Goal: Navigation & Orientation: Understand site structure

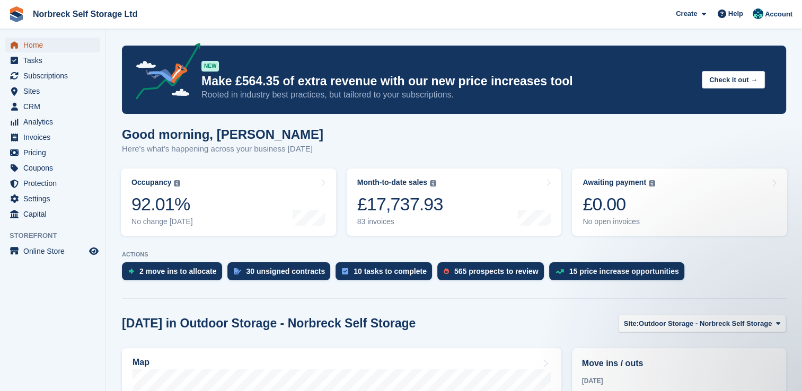
click at [19, 43] on span "menu" at bounding box center [14, 45] width 13 height 13
click at [78, 77] on span "Subscriptions" at bounding box center [55, 75] width 64 height 15
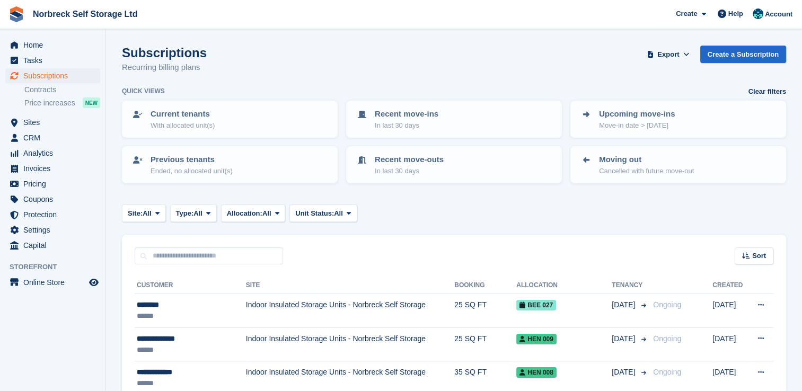
scroll to position [106, 0]
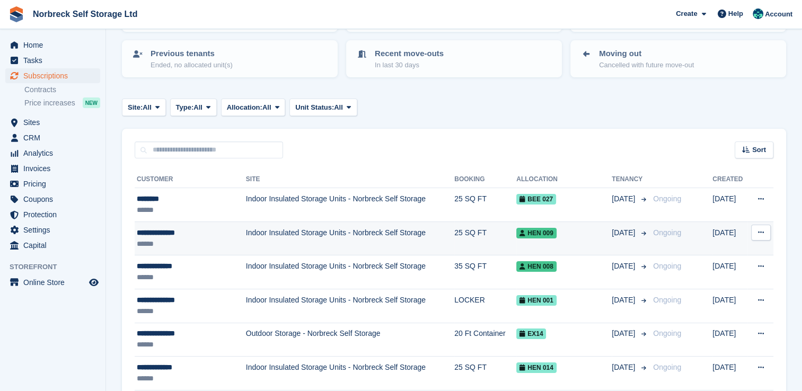
click at [271, 236] on td "Indoor Insulated Storage Units - Norbreck Self Storage" at bounding box center [350, 239] width 208 height 34
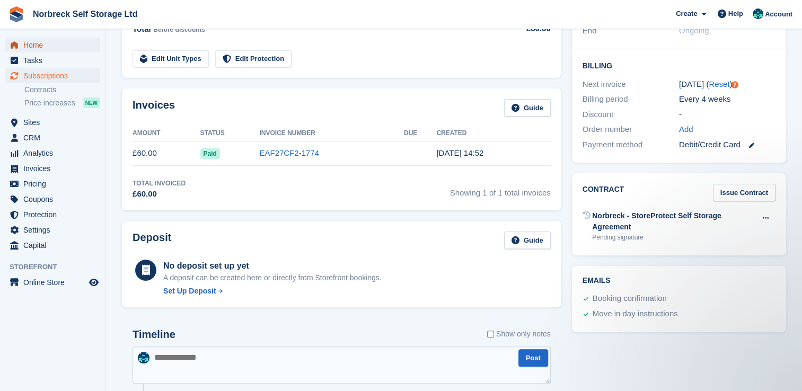
click at [72, 50] on span "Home" at bounding box center [55, 45] width 64 height 15
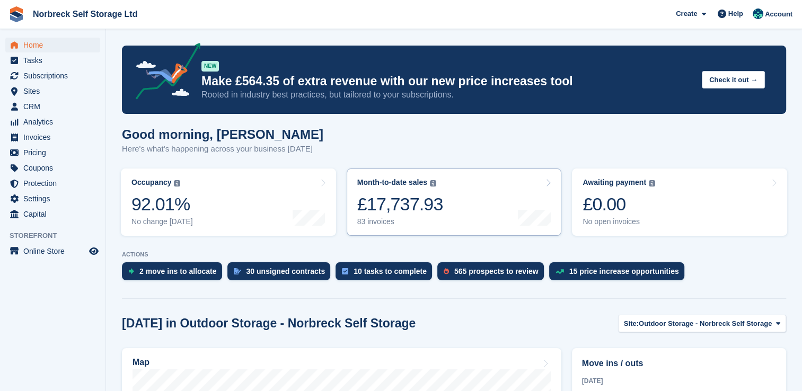
click at [373, 199] on div "£17,737.93" at bounding box center [400, 204] width 86 height 22
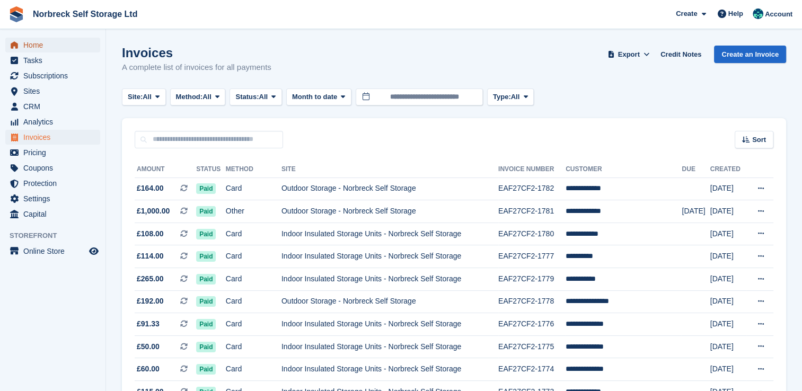
click at [62, 50] on span "Home" at bounding box center [55, 45] width 64 height 15
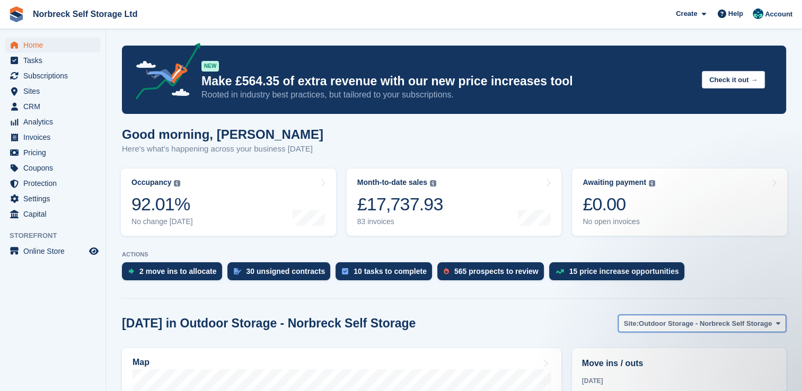
click at [651, 325] on span "Outdoor Storage - Norbreck Self Storage" at bounding box center [705, 323] width 133 height 11
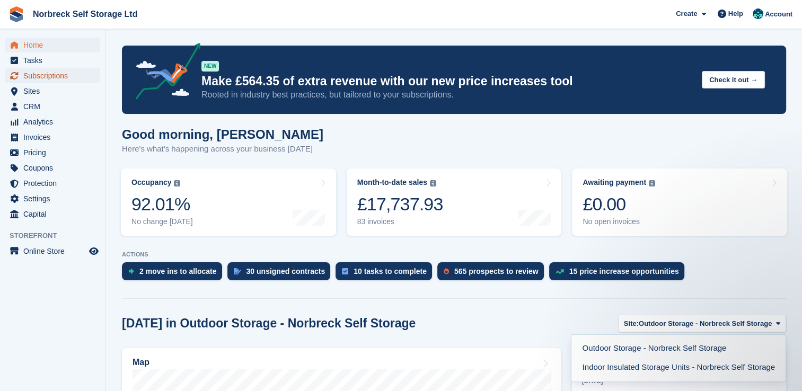
click at [68, 81] on span "Subscriptions" at bounding box center [55, 75] width 64 height 15
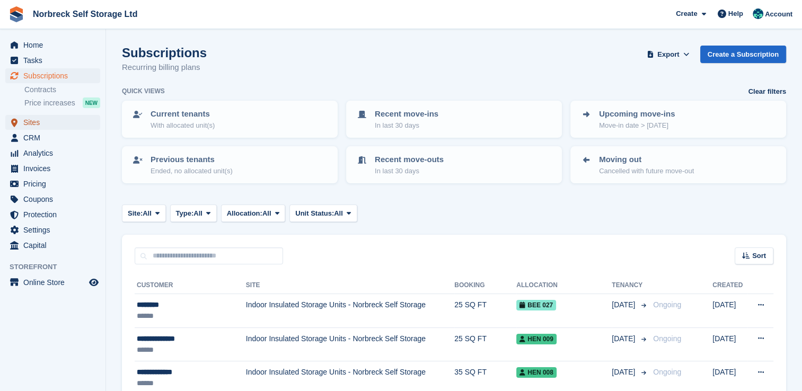
click at [64, 123] on span "Sites" at bounding box center [55, 122] width 64 height 15
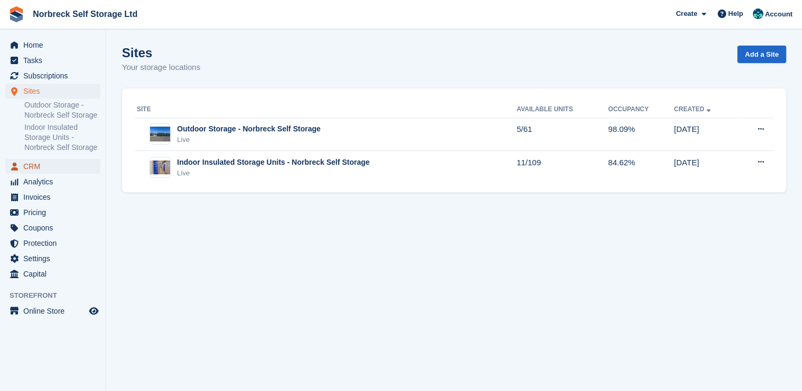
click at [34, 166] on span "CRM" at bounding box center [55, 166] width 64 height 15
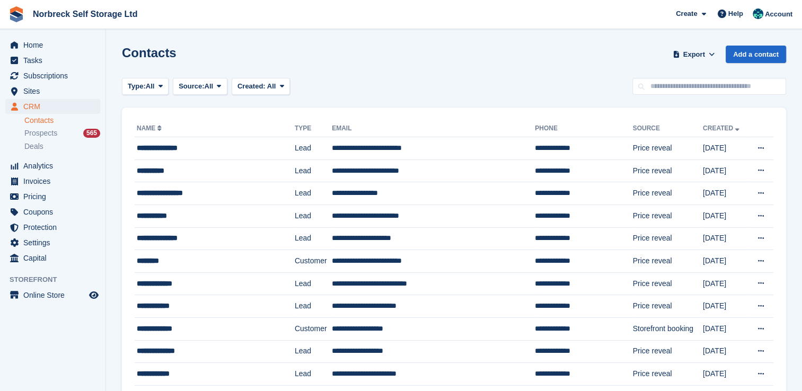
click at [39, 26] on span "Norbreck Self Storage Ltd Create Subscription Invoice Contact Deal Discount Pag…" at bounding box center [401, 14] width 802 height 29
click at [43, 36] on div "Home Tasks Subscriptions Subscriptions Subscriptions Contracts Price increases …" at bounding box center [52, 149] width 105 height 233
click at [49, 41] on span "Home" at bounding box center [55, 45] width 64 height 15
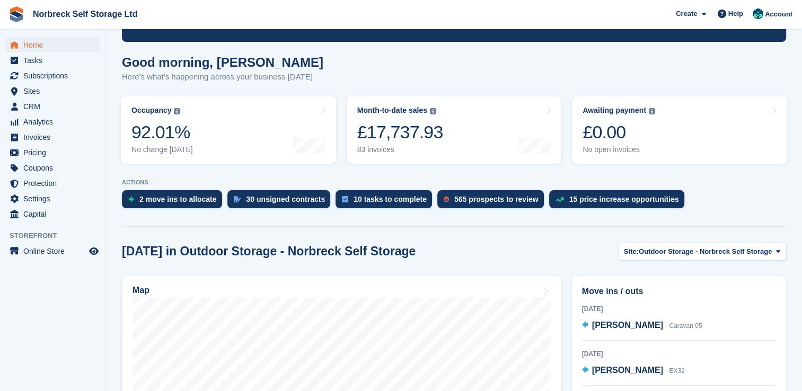
scroll to position [159, 0]
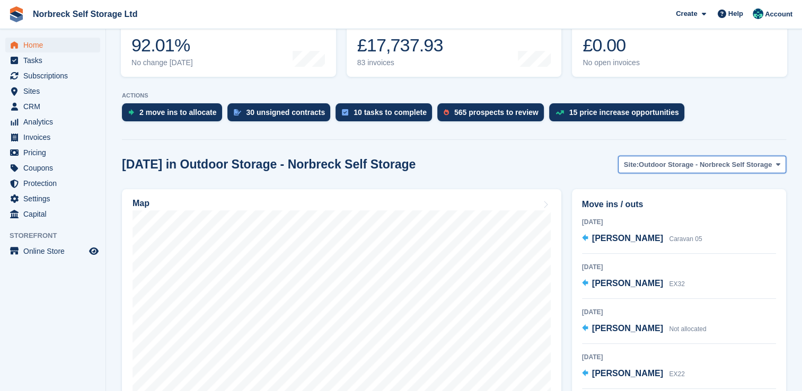
drag, startPoint x: 647, startPoint y: 156, endPoint x: 651, endPoint y: 160, distance: 6.0
click at [647, 156] on button "Site: Outdoor Storage - Norbreck Self Storage" at bounding box center [702, 164] width 168 height 17
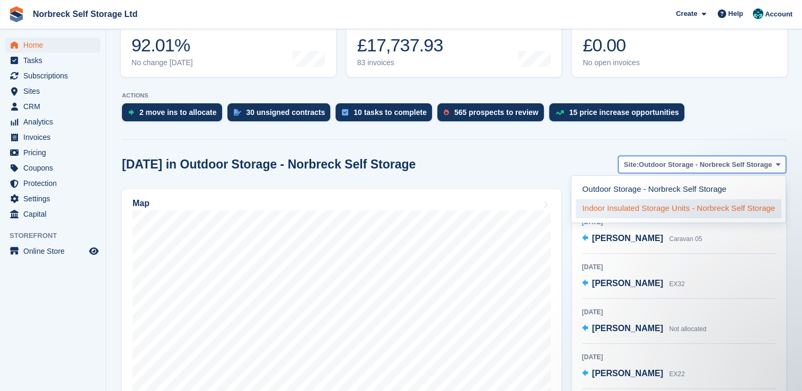
scroll to position [0, 0]
click at [638, 210] on link "Indoor Insulated Storage Units - Norbreck Self Storage" at bounding box center [679, 208] width 206 height 19
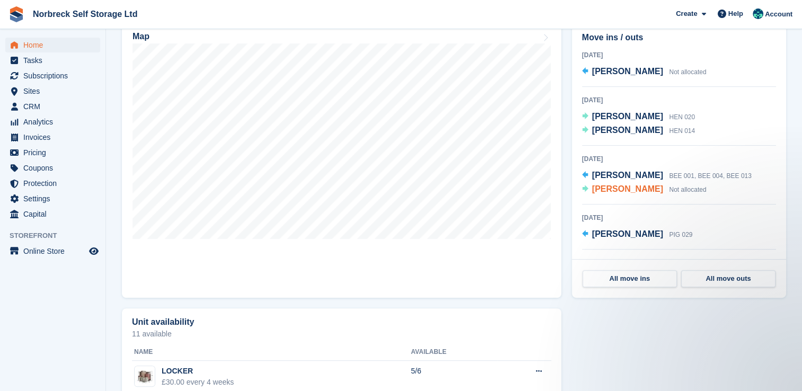
scroll to position [371, 0]
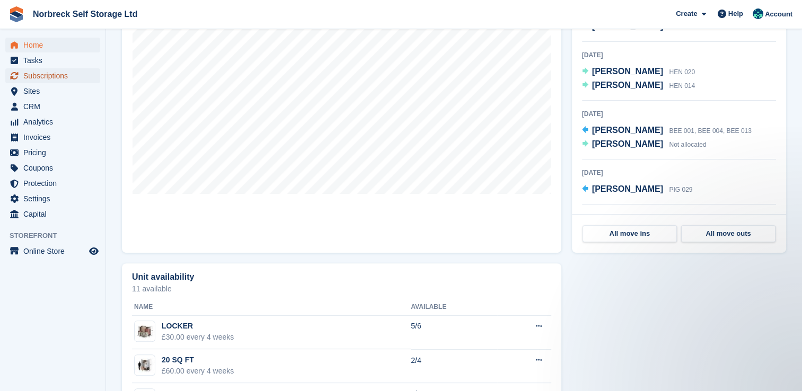
click at [55, 77] on span "Subscriptions" at bounding box center [55, 75] width 64 height 15
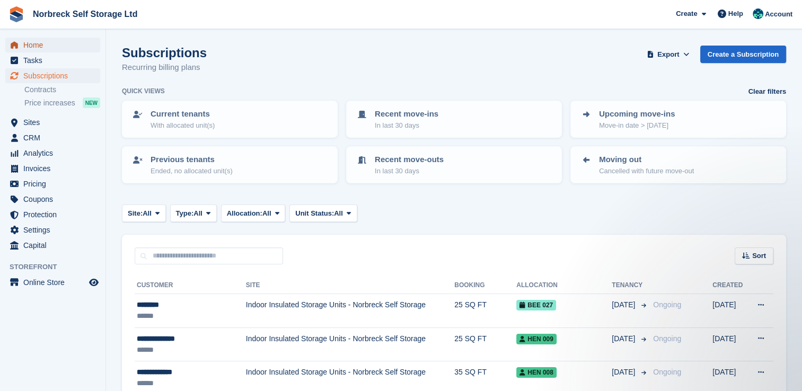
drag, startPoint x: 46, startPoint y: 46, endPoint x: 66, endPoint y: 48, distance: 20.2
click at [46, 46] on span "Home" at bounding box center [55, 45] width 64 height 15
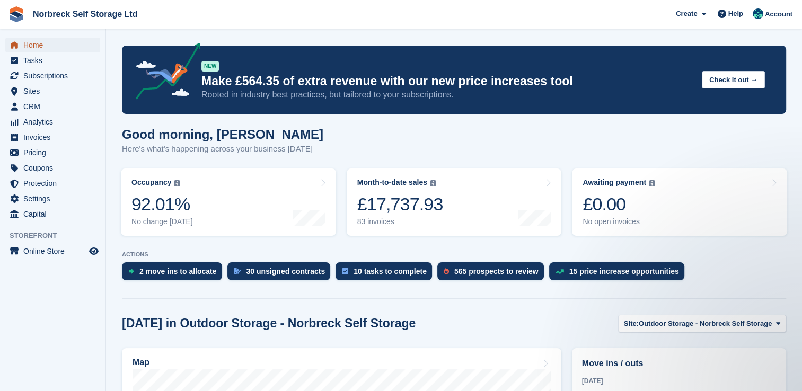
click at [65, 50] on span "Home" at bounding box center [55, 45] width 64 height 15
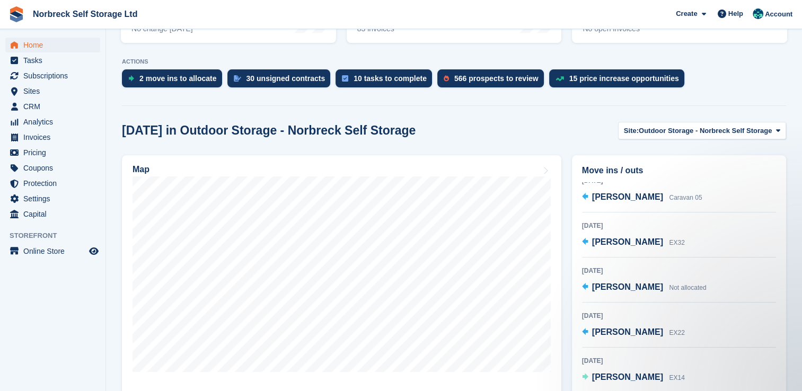
scroll to position [265, 0]
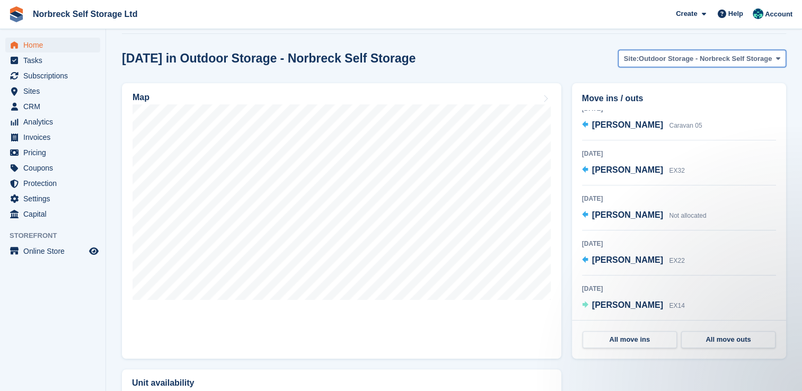
click at [632, 50] on button "Site: Outdoor Storage - Norbreck Self Storage" at bounding box center [702, 58] width 168 height 17
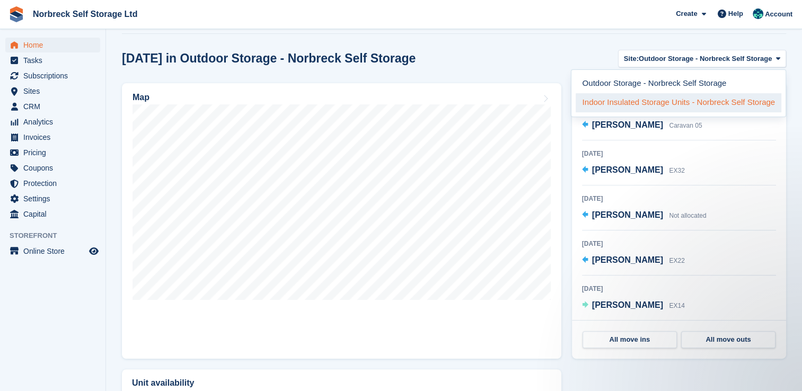
click at [688, 101] on link "Indoor Insulated Storage Units - Norbreck Self Storage" at bounding box center [679, 102] width 206 height 19
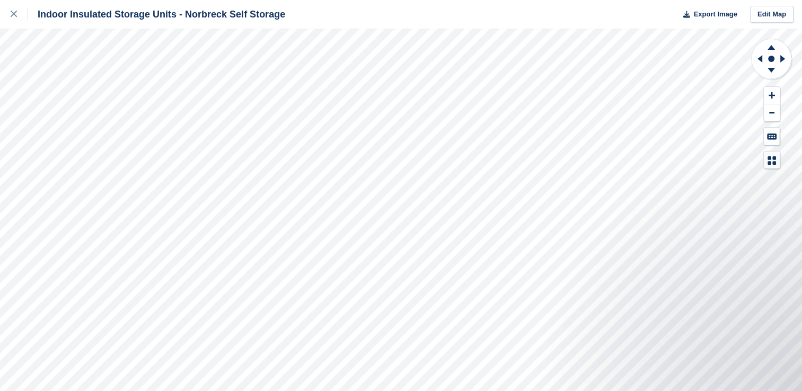
drag, startPoint x: 13, startPoint y: 14, endPoint x: 98, endPoint y: 20, distance: 85.0
click at [14, 14] on icon at bounding box center [14, 14] width 6 height 6
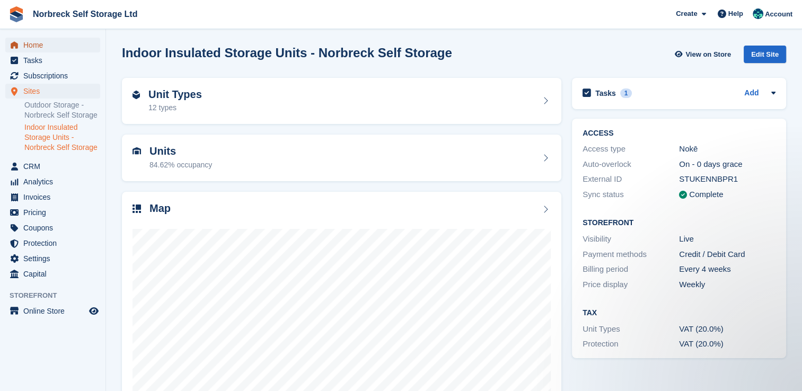
click at [34, 46] on span "Home" at bounding box center [55, 45] width 64 height 15
